Goal: Task Accomplishment & Management: Manage account settings

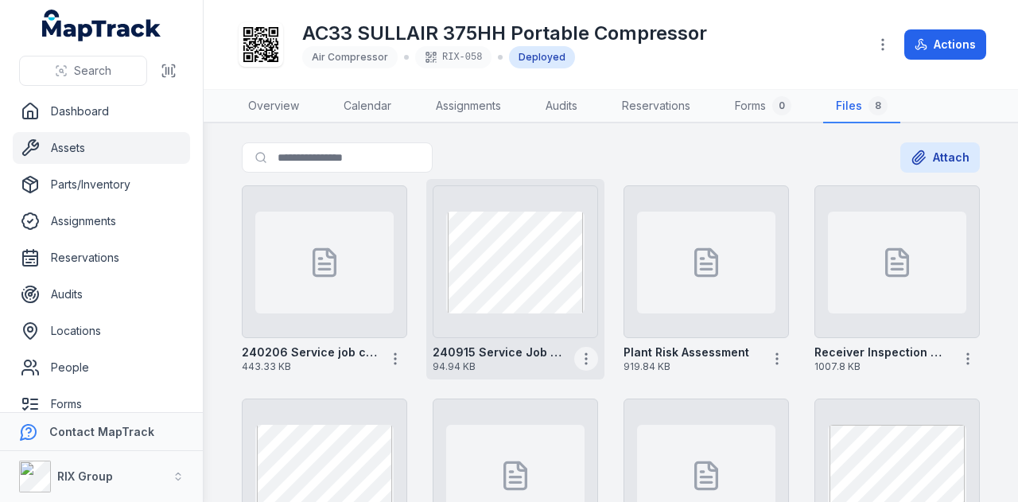
click at [579, 354] on icon "button" at bounding box center [586, 359] width 16 height 16
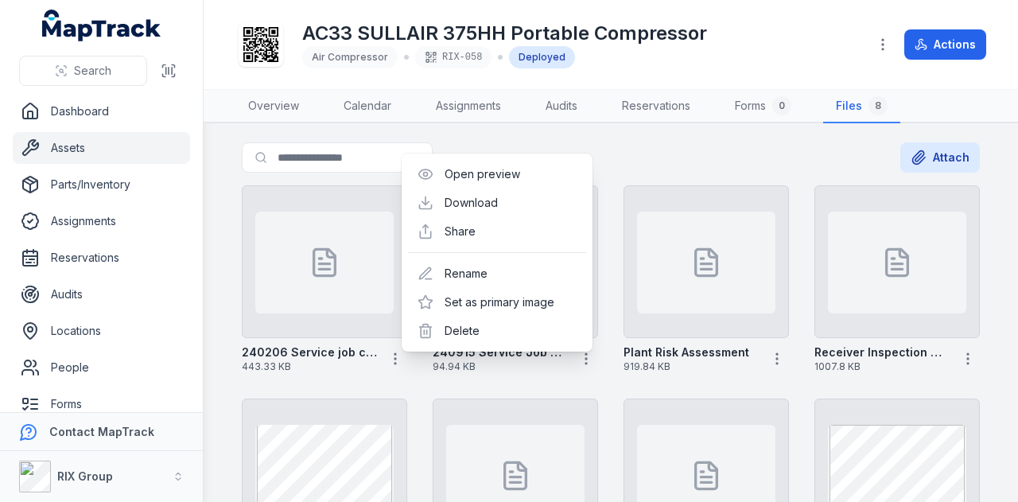
click at [605, 379] on div "240206 Service job card 443.33 KB 240915 Service Job card 94.94 KB Plant Risk A…" at bounding box center [610, 386] width 751 height 414
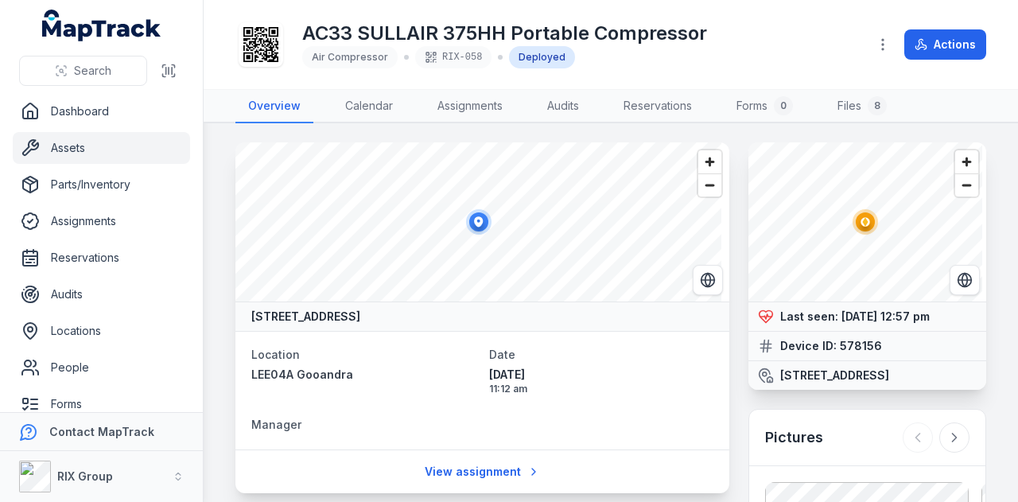
click at [118, 149] on link "Assets" at bounding box center [101, 148] width 177 height 32
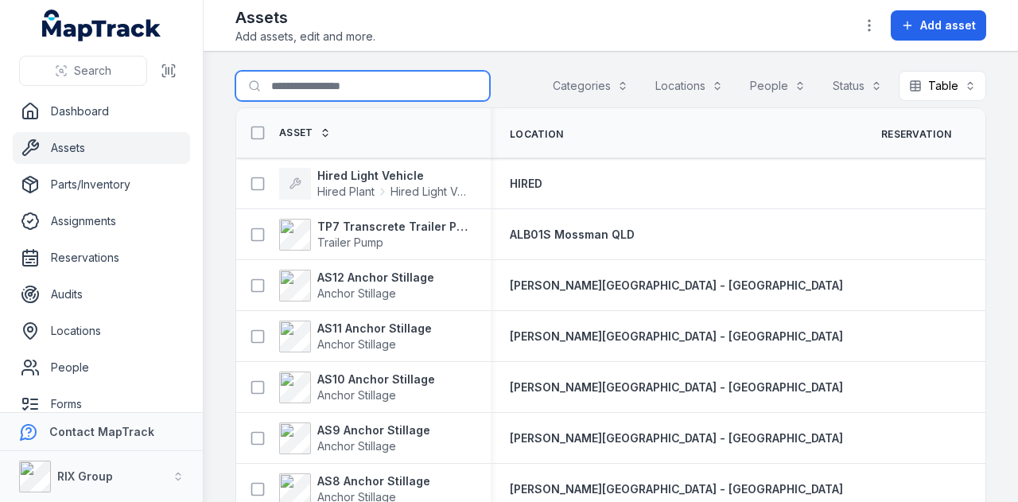
click at [328, 93] on input "Search for assets" at bounding box center [362, 86] width 255 height 30
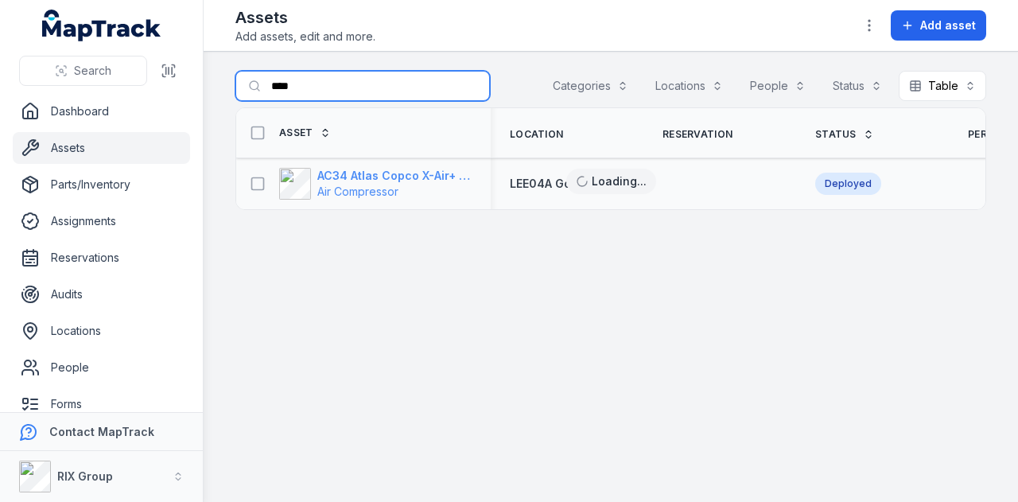
type input "****"
click at [391, 169] on strong "AC34 Atlas Copco X-Air+ 1100-25" at bounding box center [394, 176] width 154 height 16
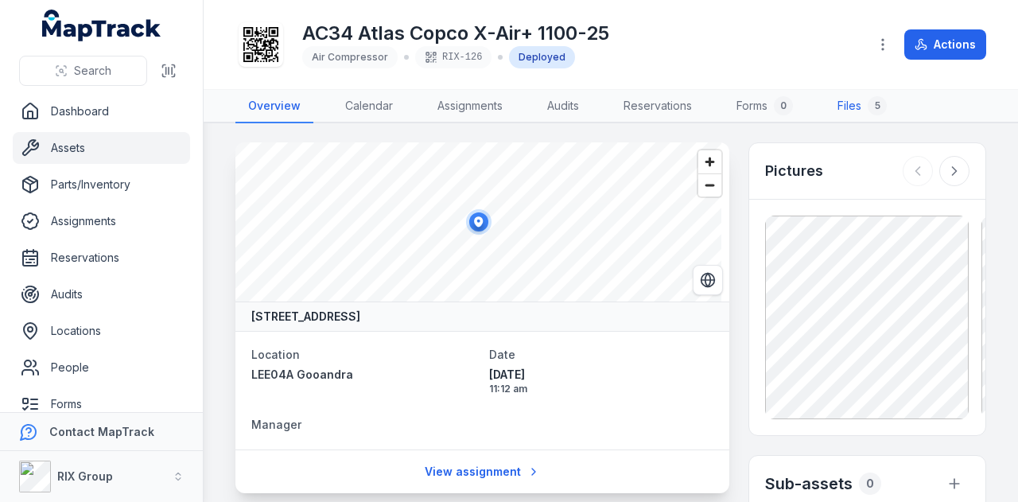
click at [855, 92] on link "Files 5" at bounding box center [862, 106] width 75 height 33
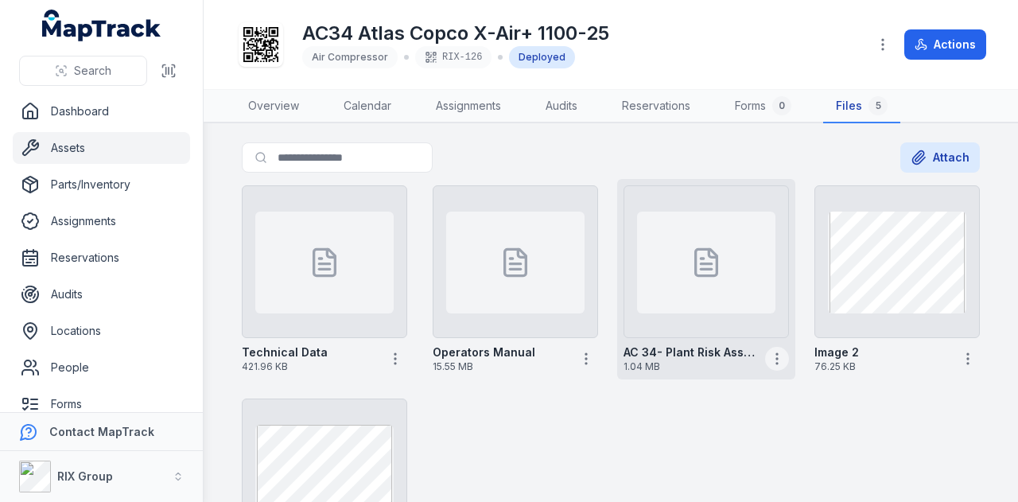
click at [779, 359] on button "button" at bounding box center [777, 359] width 24 height 24
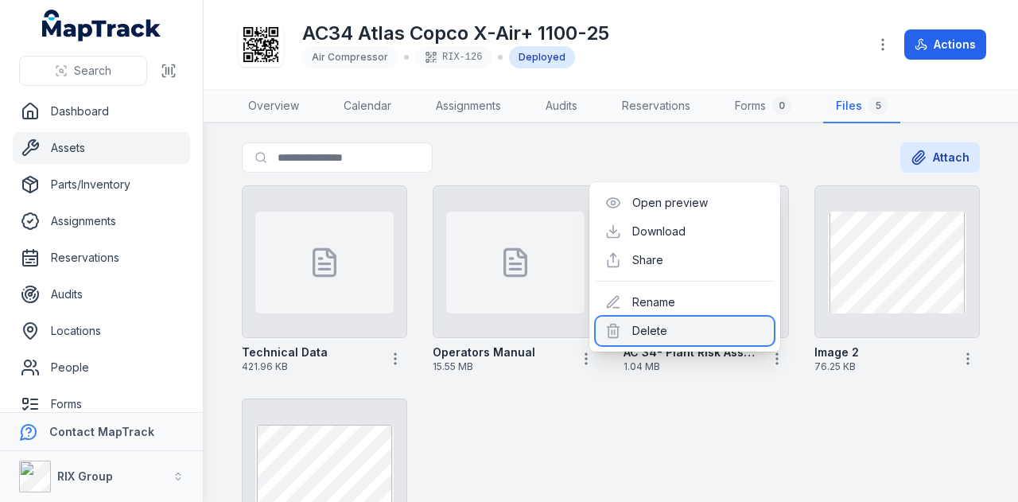
click at [698, 324] on div "Delete" at bounding box center [685, 331] width 178 height 29
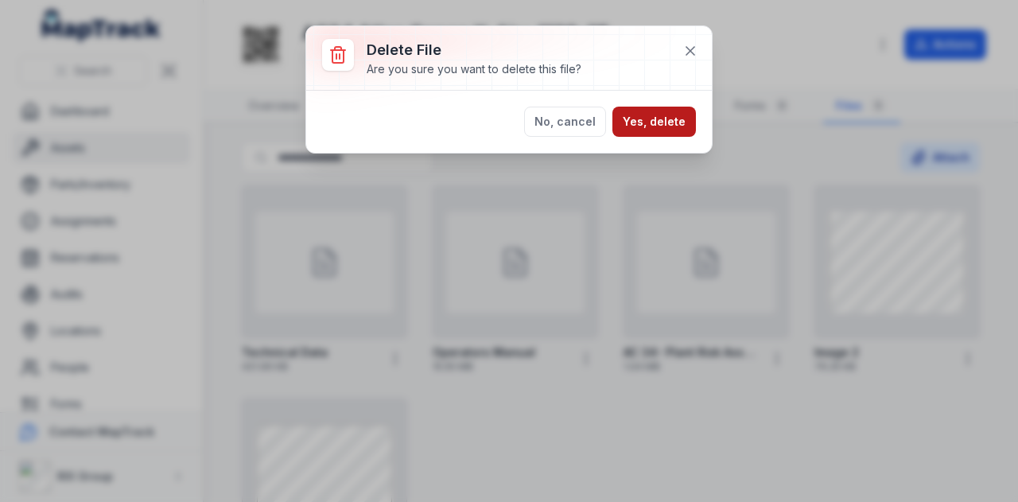
click at [652, 119] on button "Yes, delete" at bounding box center [654, 122] width 84 height 30
